Goal: Information Seeking & Learning: Find specific fact

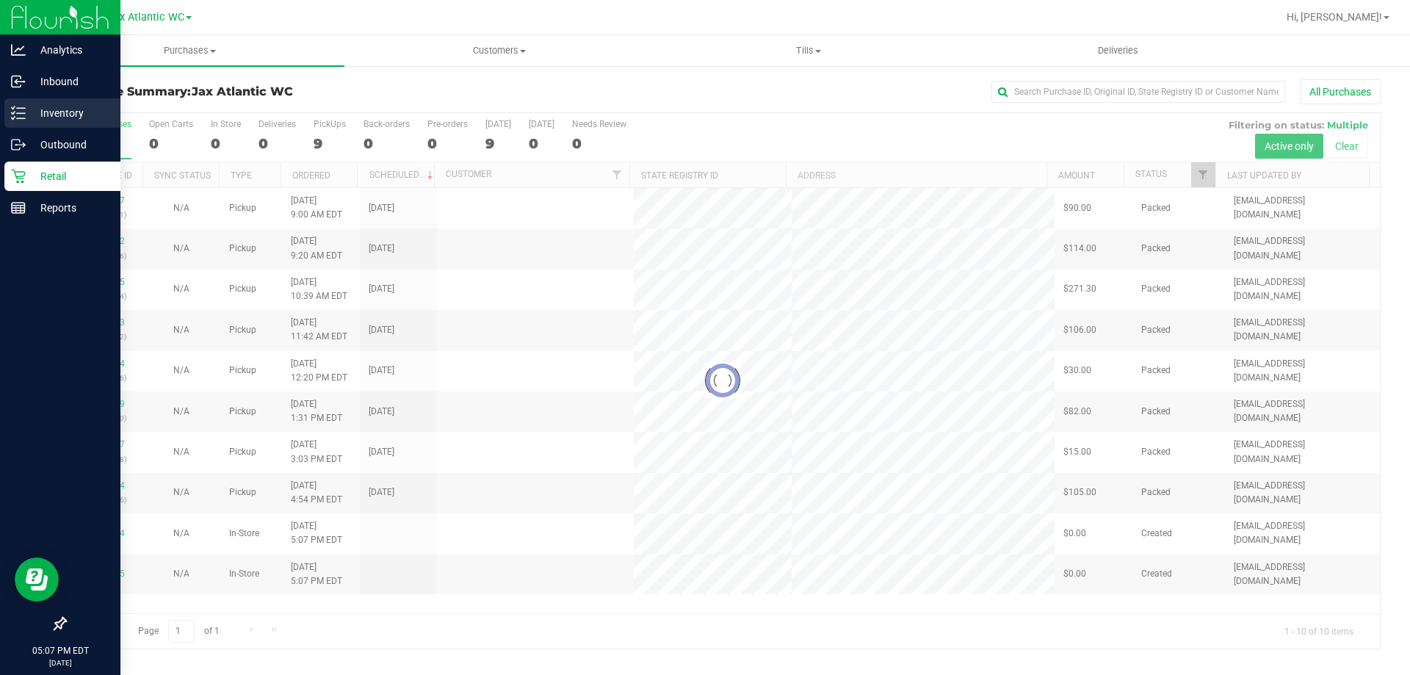
click at [27, 108] on p "Inventory" at bounding box center [70, 113] width 88 height 18
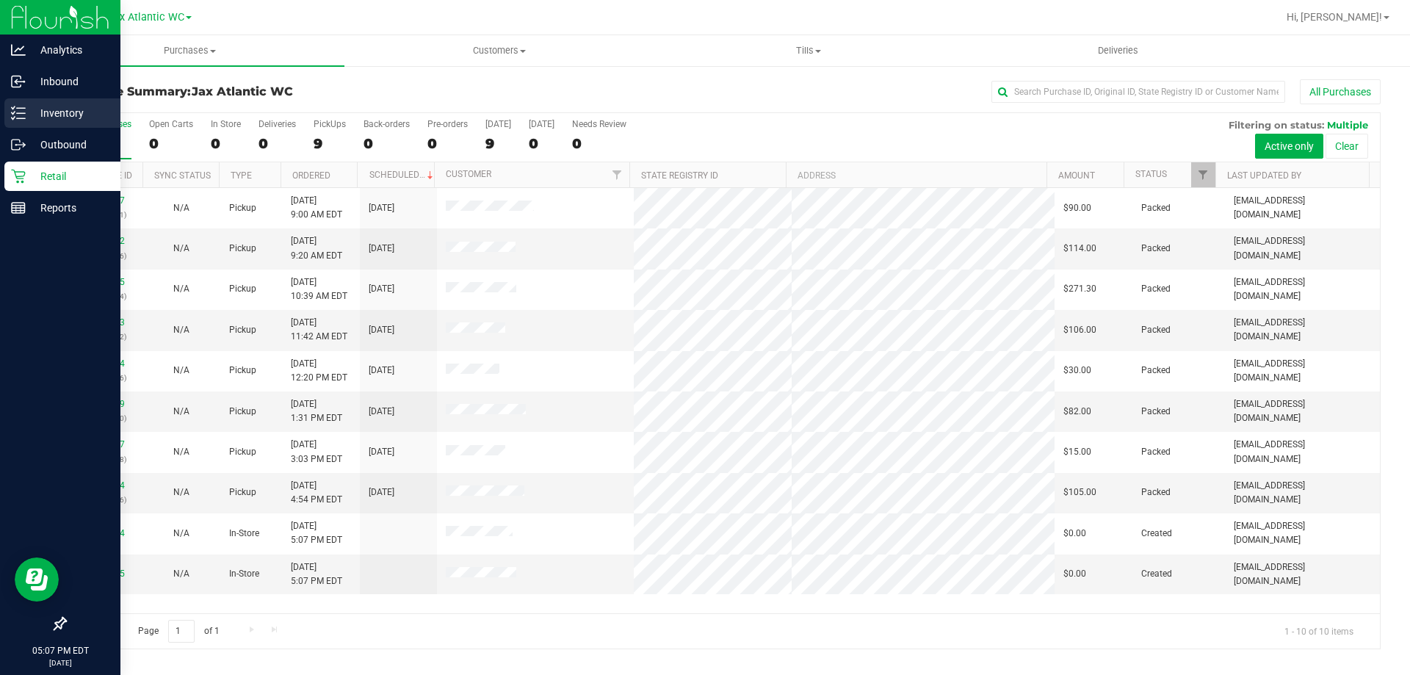
click at [19, 120] on div "Inventory" at bounding box center [62, 112] width 116 height 29
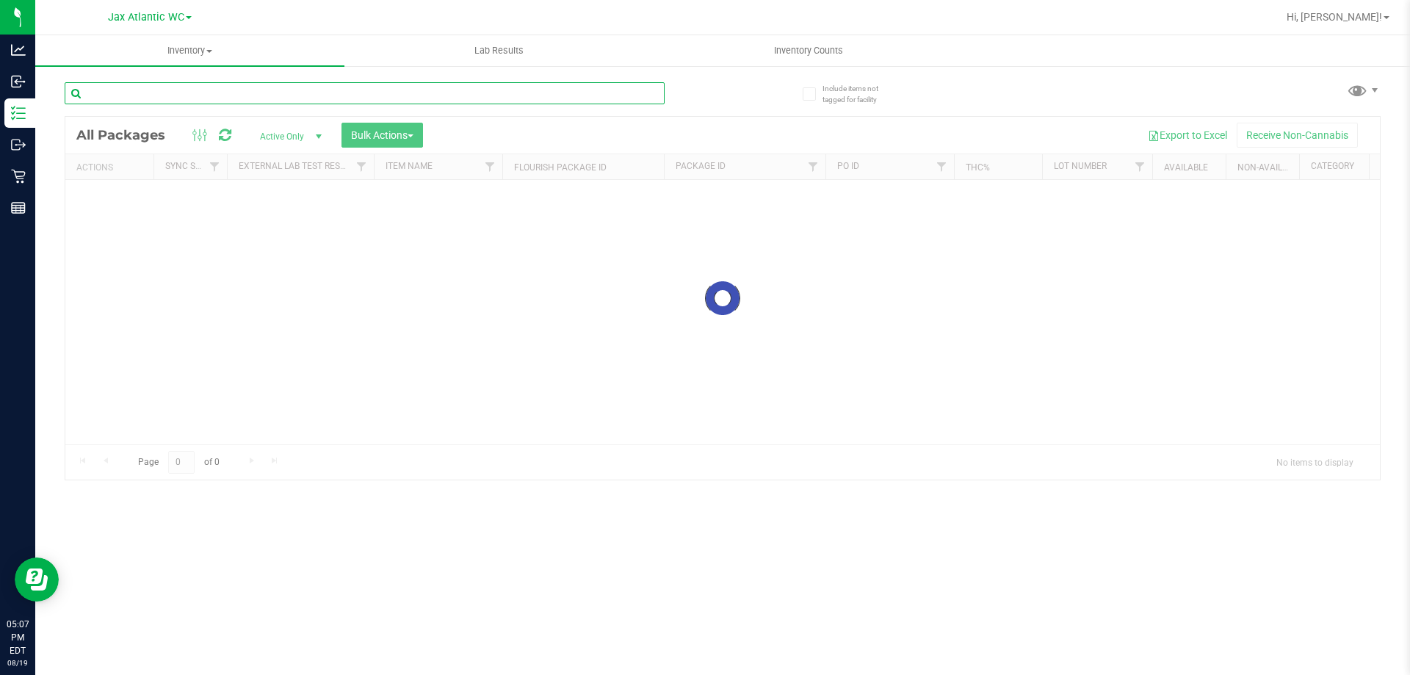
click at [245, 96] on input "text" at bounding box center [365, 93] width 600 height 22
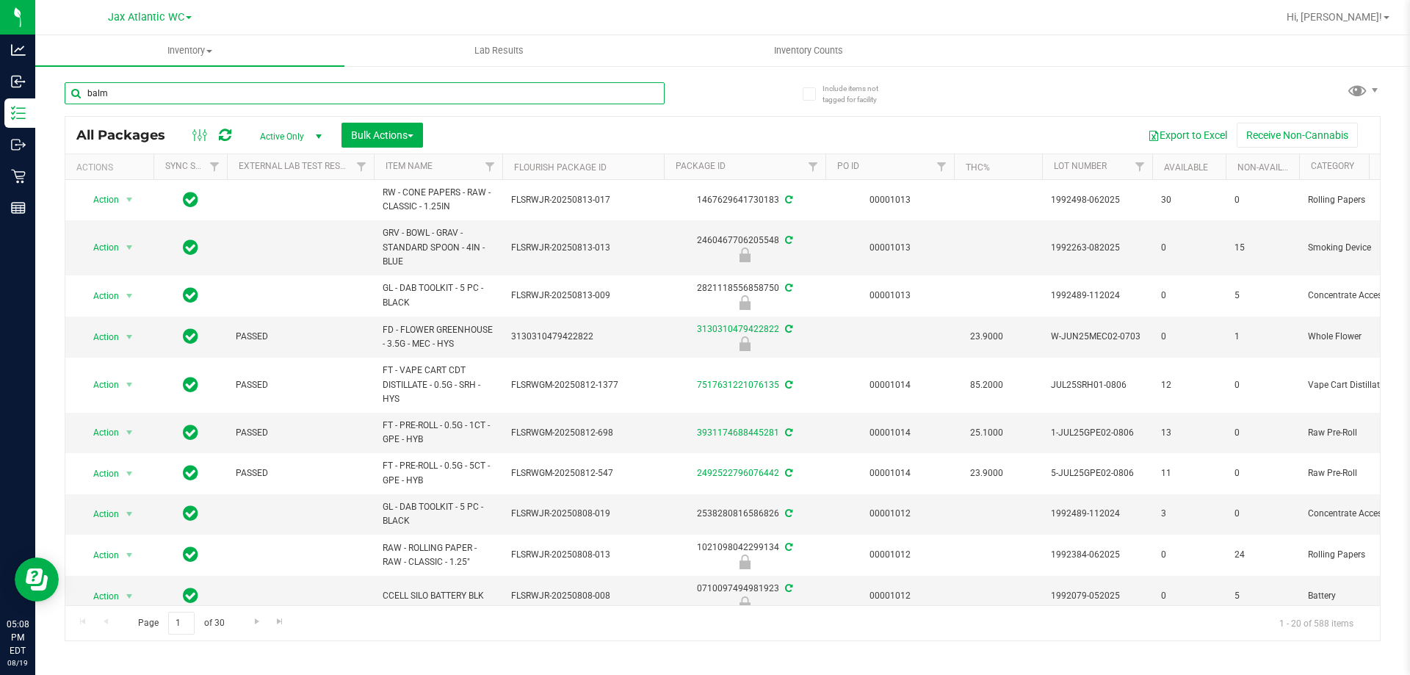
type input "balm"
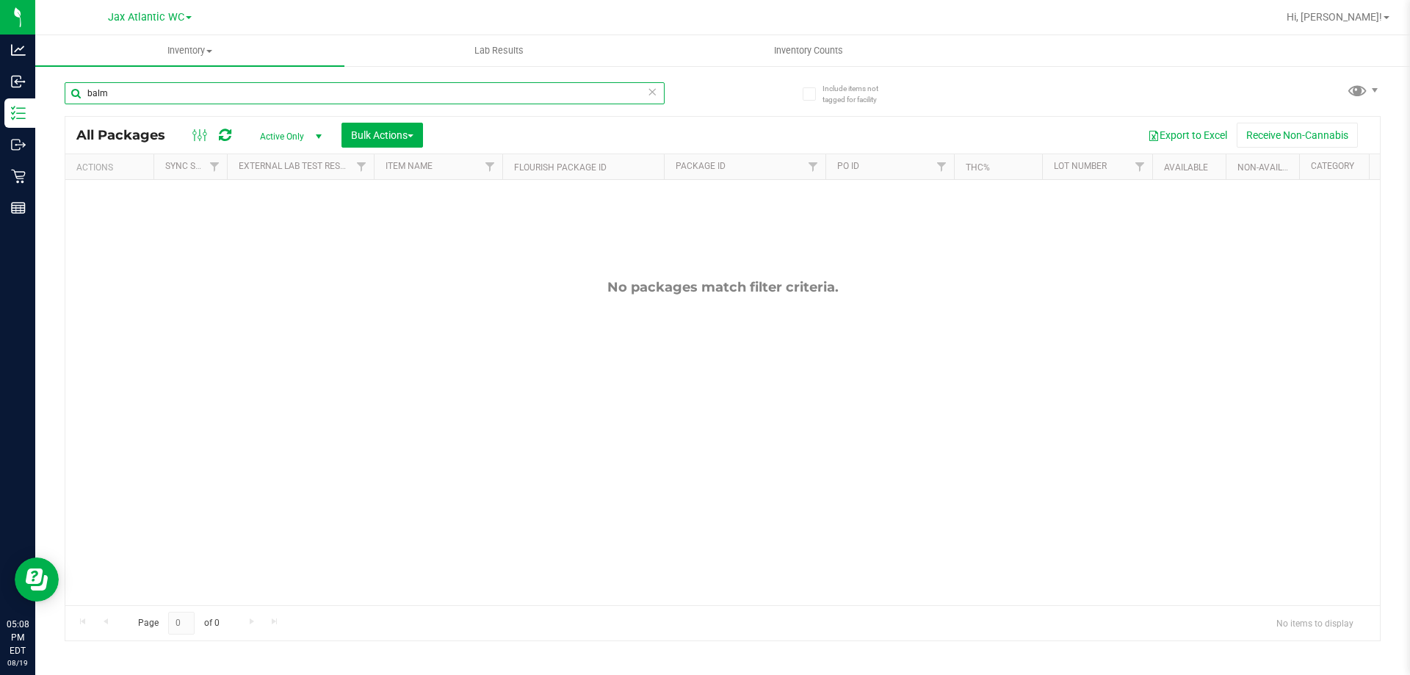
click at [645, 95] on input "balm" at bounding box center [365, 93] width 600 height 22
click at [652, 93] on icon at bounding box center [652, 91] width 10 height 18
click at [631, 93] on input "text" at bounding box center [365, 93] width 600 height 22
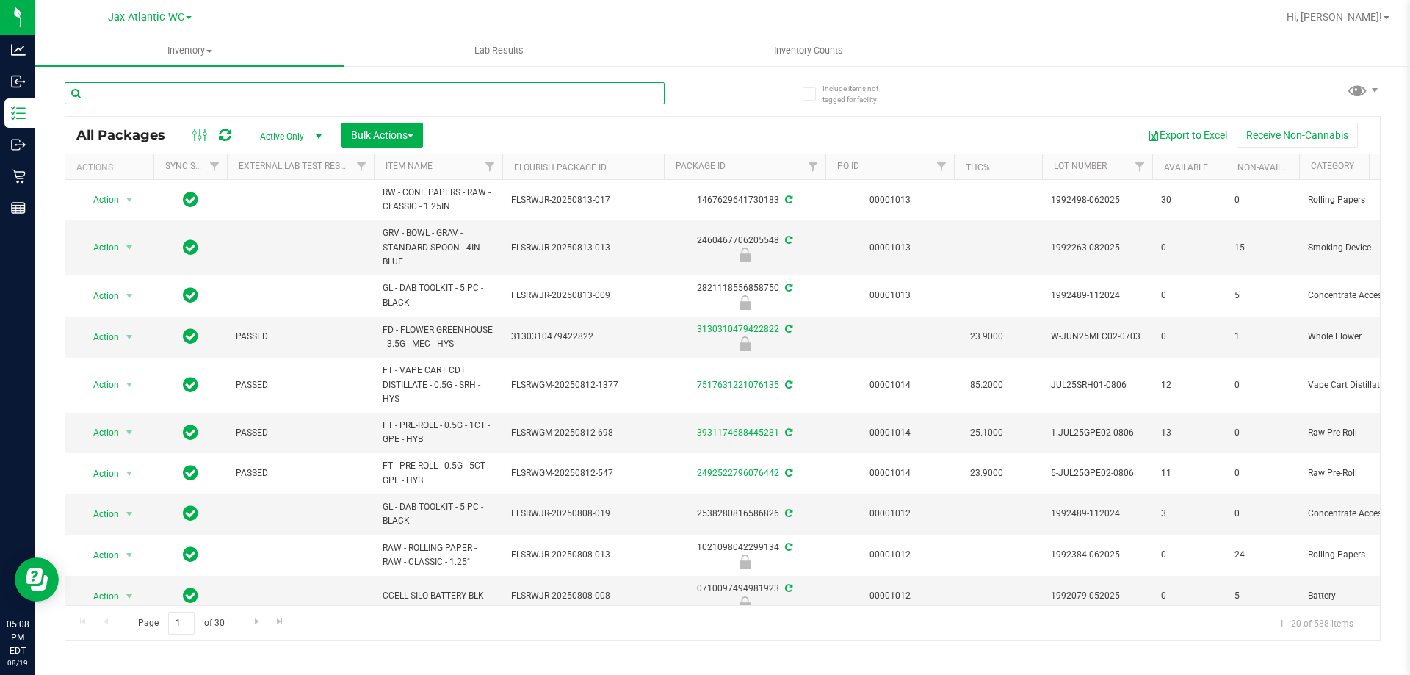
click at [631, 93] on input "text" at bounding box center [365, 93] width 600 height 22
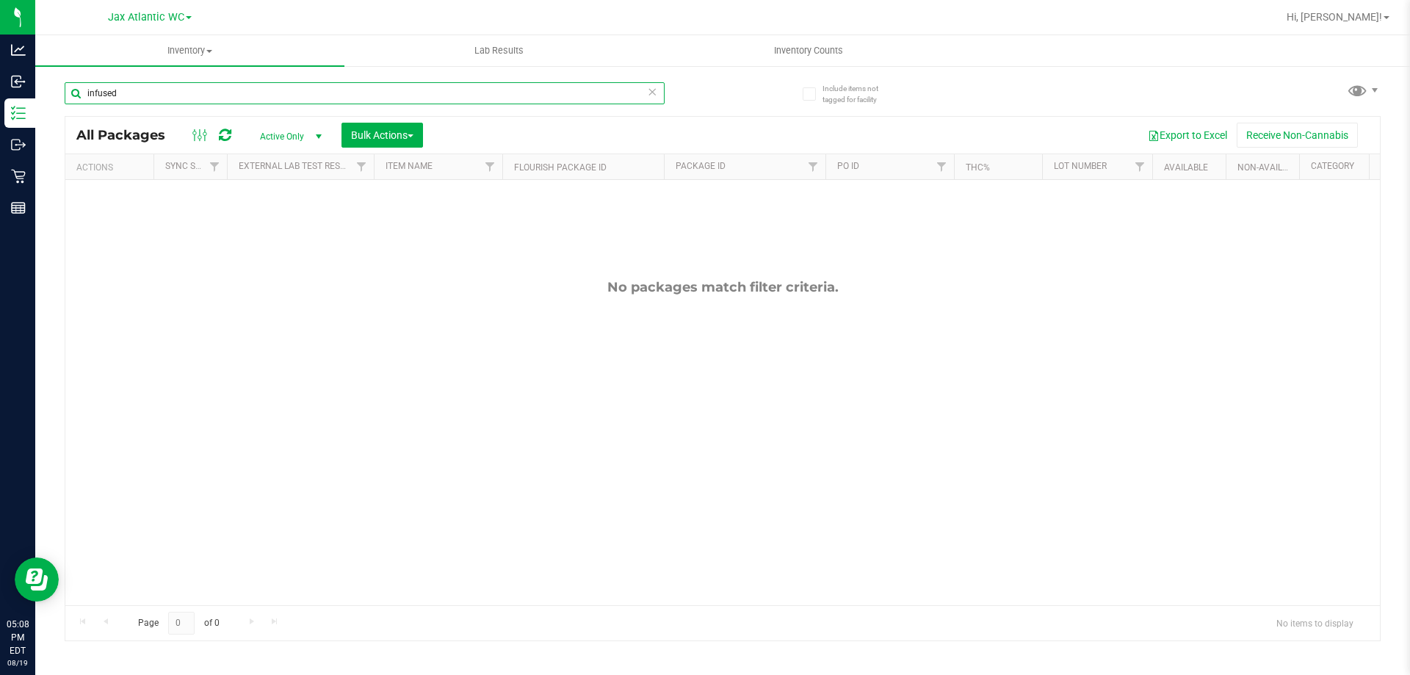
drag, startPoint x: 126, startPoint y: 90, endPoint x: 62, endPoint y: 96, distance: 64.2
click at [62, 96] on div "Include items not tagged for facility infused All Packages Active Only Active O…" at bounding box center [722, 289] width 1375 height 448
type input "balm"
click at [652, 96] on icon at bounding box center [652, 91] width 10 height 18
